Goal: Check status: Check status

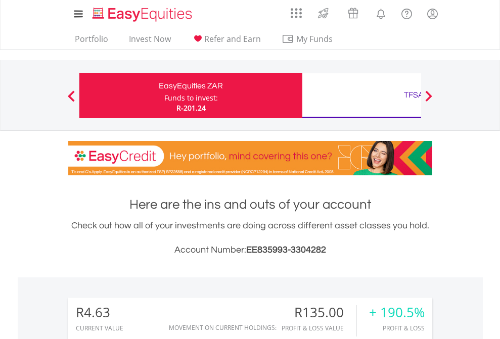
scroll to position [97, 159]
click at [164, 96] on div "Funds to invest:" at bounding box center [191, 98] width 54 height 10
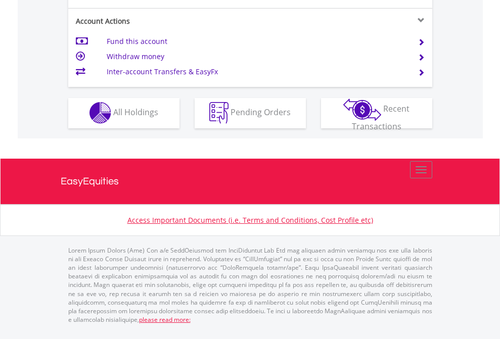
scroll to position [945, 0]
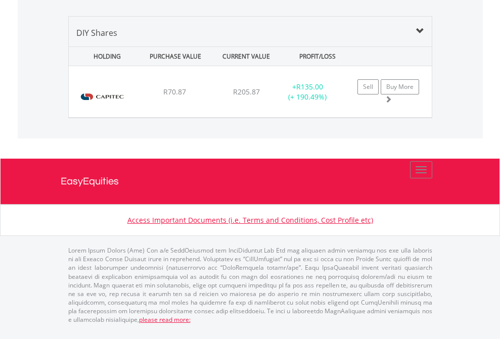
scroll to position [977, 0]
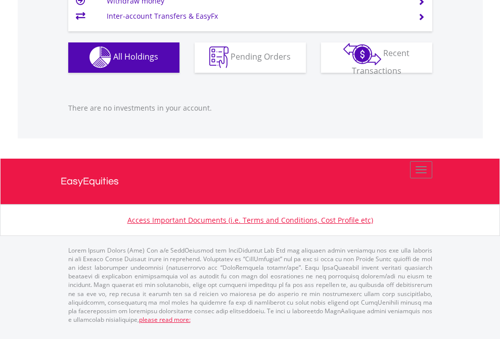
scroll to position [97, 159]
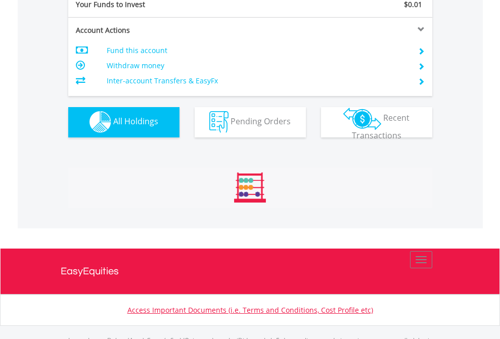
scroll to position [1001, 0]
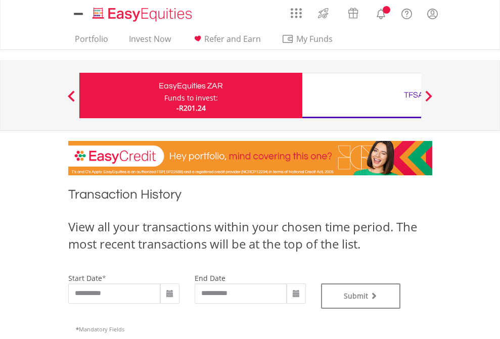
type input "**********"
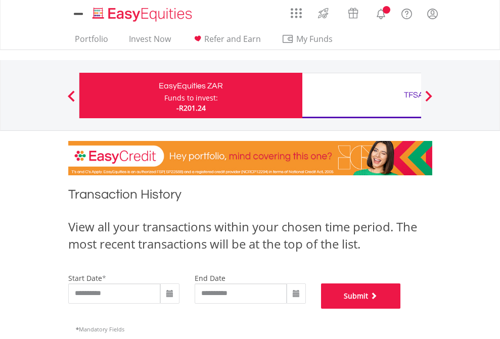
click at [401, 309] on button "Submit" at bounding box center [361, 296] width 80 height 25
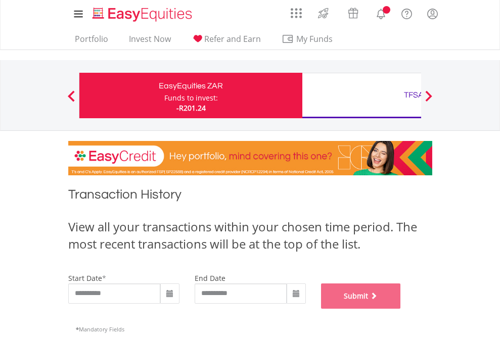
scroll to position [410, 0]
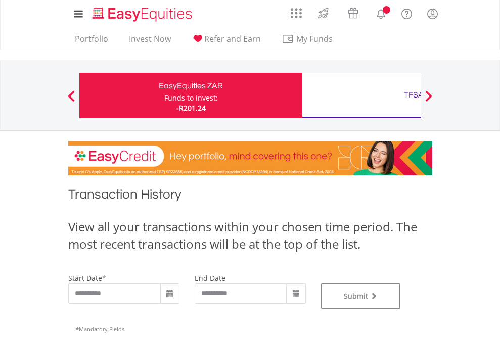
click at [361, 96] on div "TFSA" at bounding box center [413, 95] width 211 height 14
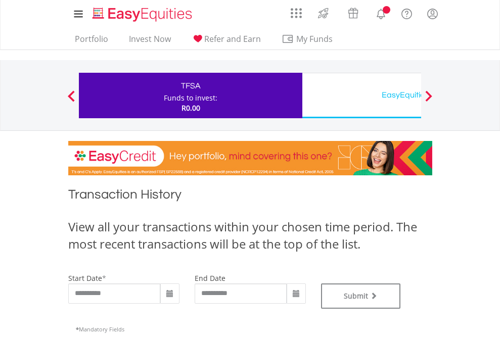
type input "**********"
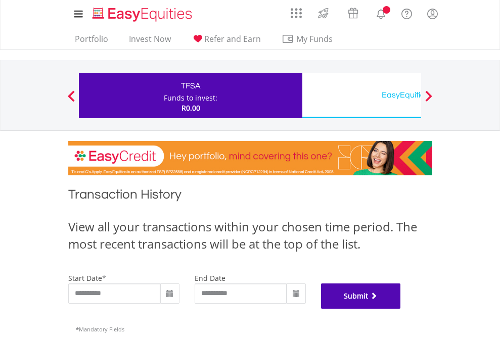
click at [401, 309] on button "Submit" at bounding box center [361, 296] width 80 height 25
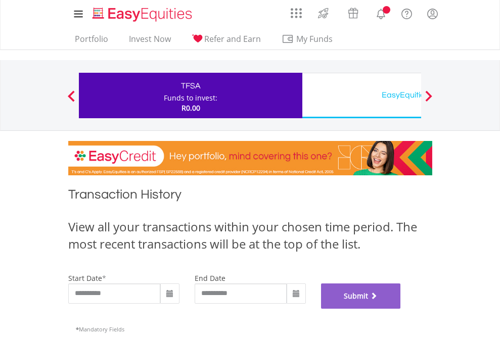
scroll to position [410, 0]
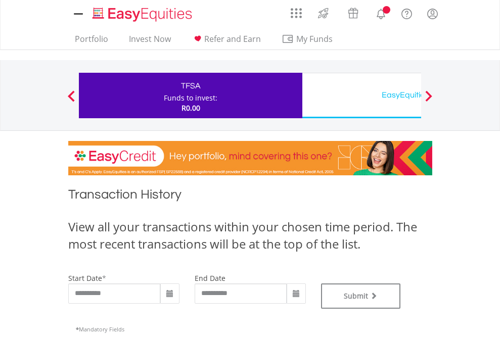
click at [361, 96] on div "EasyEquities USD" at bounding box center [413, 95] width 211 height 14
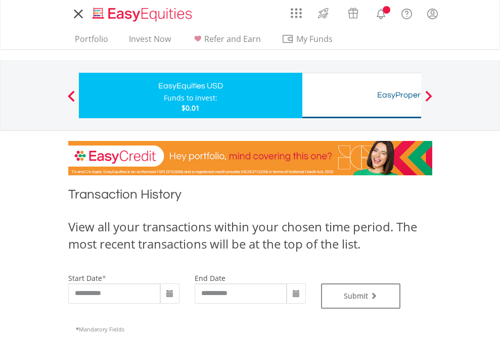
type input "**********"
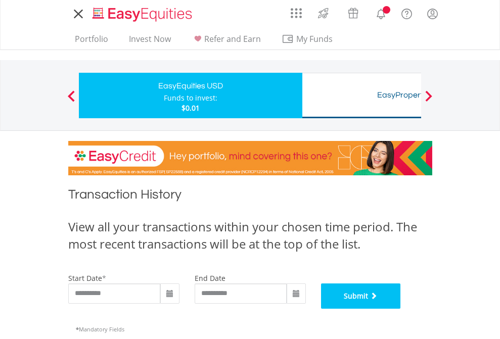
click at [401, 309] on button "Submit" at bounding box center [361, 296] width 80 height 25
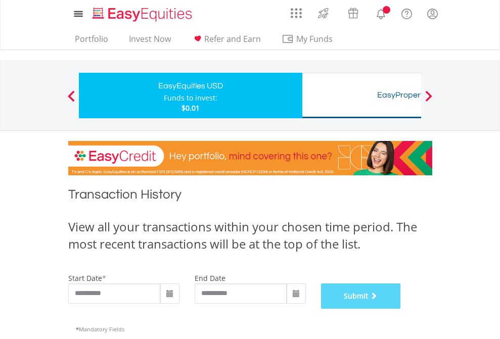
scroll to position [410, 0]
